Goal: Task Accomplishment & Management: Use online tool/utility

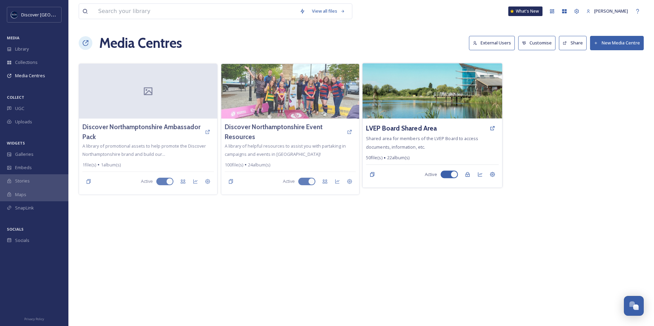
click at [410, 99] on img at bounding box center [431, 90] width 139 height 55
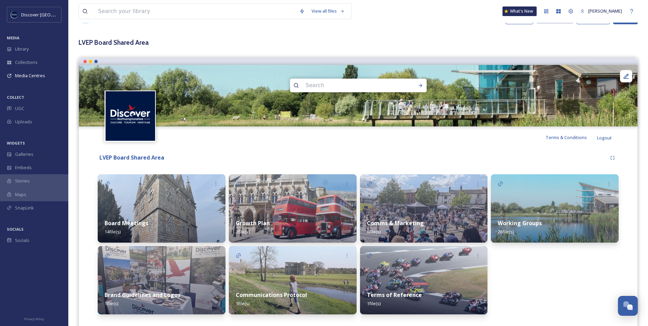
scroll to position [42, 0]
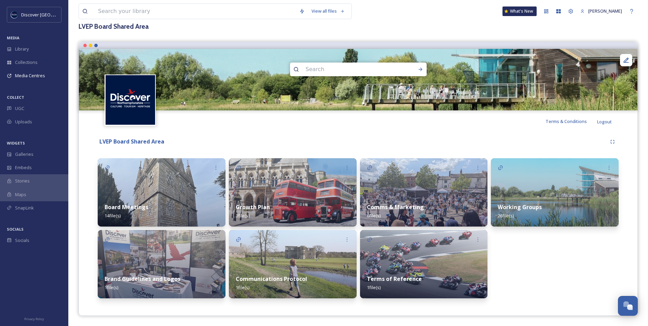
click at [153, 188] on img at bounding box center [162, 192] width 128 height 68
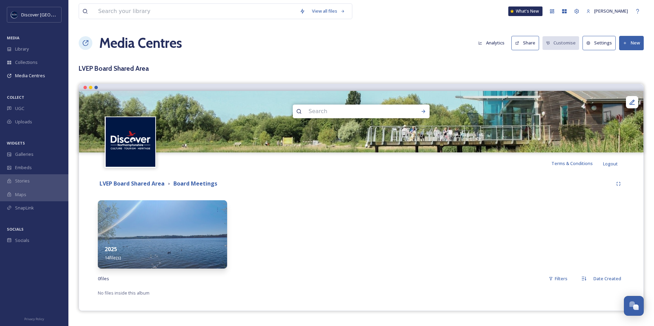
click at [150, 214] on img at bounding box center [162, 234] width 129 height 68
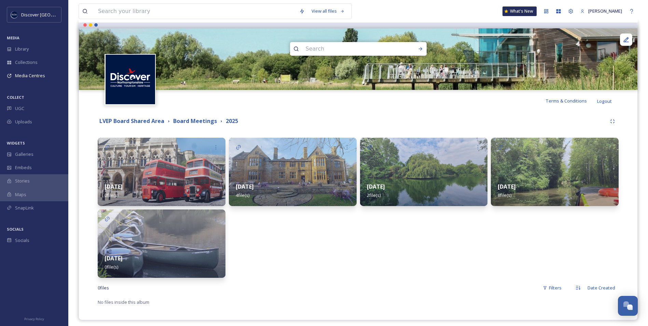
scroll to position [67, 0]
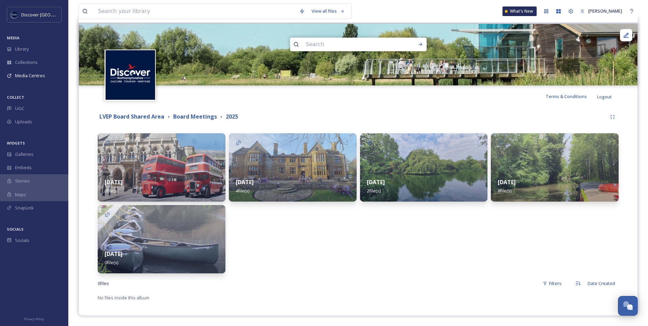
click at [176, 242] on img at bounding box center [162, 239] width 128 height 68
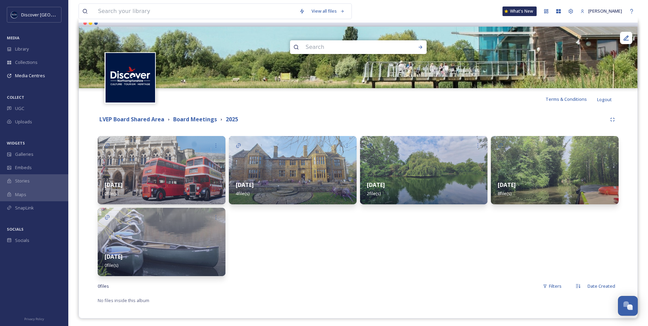
scroll to position [67, 0]
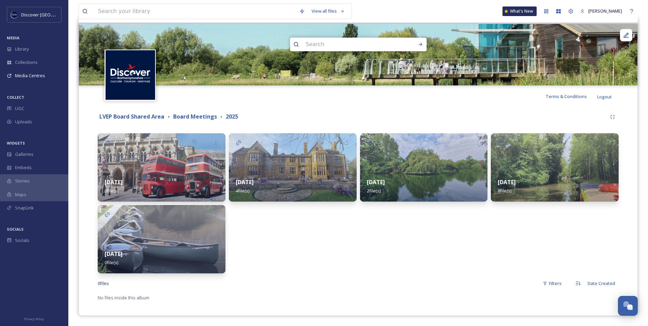
click at [520, 164] on img at bounding box center [555, 167] width 128 height 68
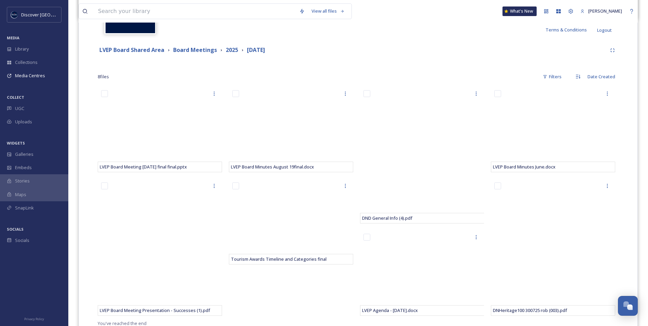
scroll to position [159, 0]
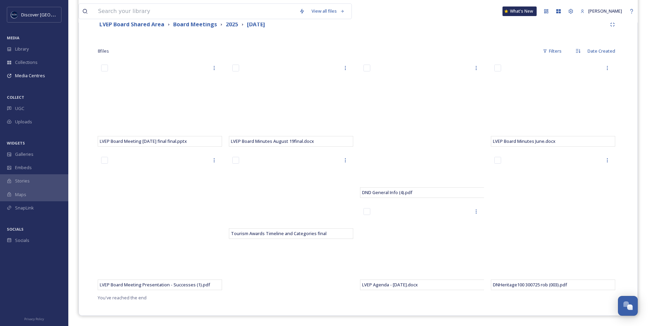
click at [321, 288] on div "LVEP Board Minutes August 19final.docx Tourism Awards Timeline and Categories f…" at bounding box center [293, 177] width 128 height 232
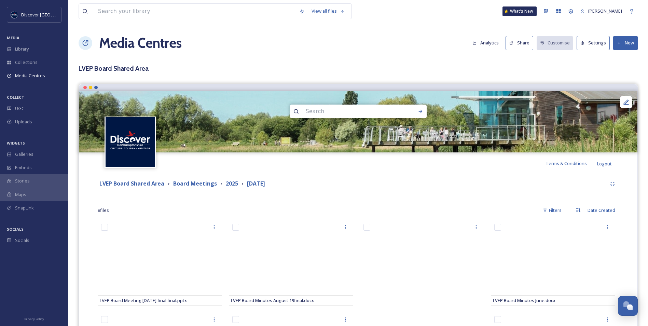
click at [622, 42] on button "New" at bounding box center [626, 43] width 25 height 14
click at [622, 58] on span "Add Files" at bounding box center [621, 59] width 18 height 6
